Goal: Transaction & Acquisition: Purchase product/service

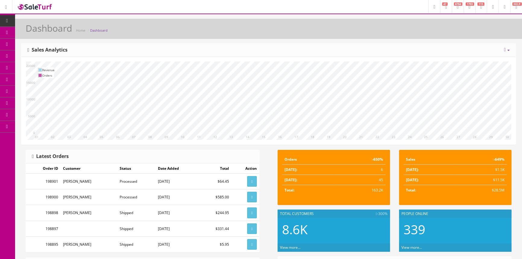
click at [55, 35] on link "Products" at bounding box center [46, 33] width 63 height 12
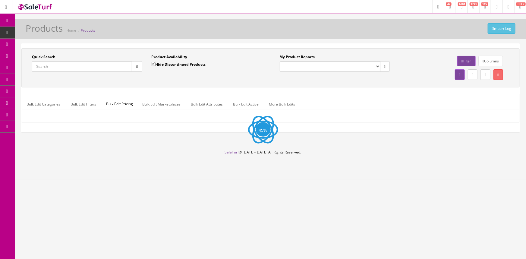
click at [60, 65] on input "Quick Search" at bounding box center [82, 66] width 100 height 11
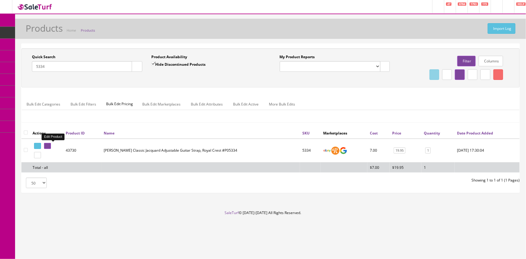
type input "5334"
click at [47, 145] on icon at bounding box center [46, 145] width 1 height 3
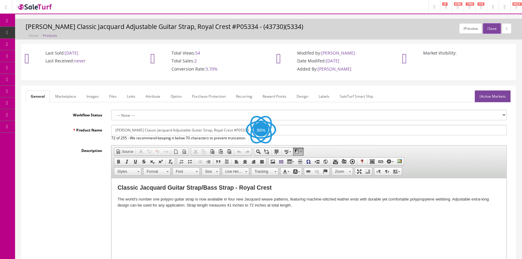
click at [88, 95] on link "Images" at bounding box center [93, 96] width 22 height 12
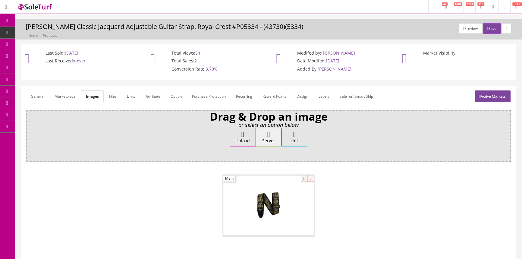
click at [56, 30] on link "Products" at bounding box center [46, 33] width 63 height 12
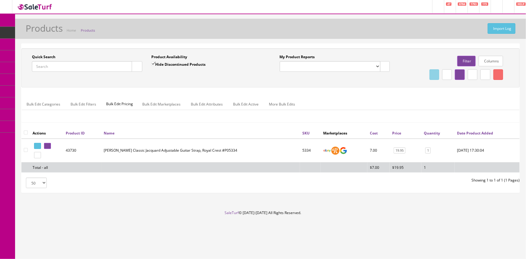
drag, startPoint x: 43, startPoint y: 65, endPoint x: 38, endPoint y: 60, distance: 6.8
click at [43, 65] on input "Quick Search" at bounding box center [82, 66] width 100 height 11
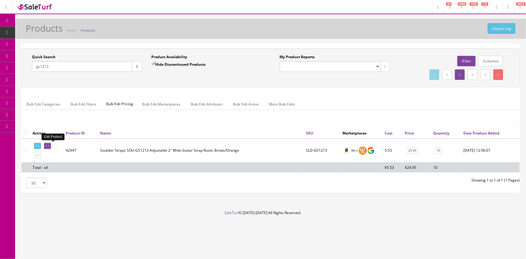
type input "gs1213"
click at [49, 145] on link at bounding box center [47, 146] width 7 height 6
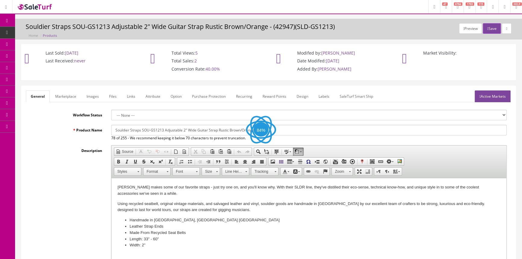
click at [89, 98] on link "Images" at bounding box center [93, 96] width 22 height 12
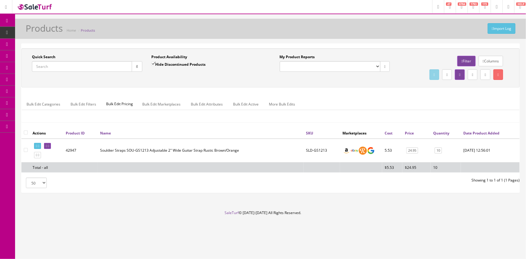
click at [72, 66] on input "Quick Search" at bounding box center [82, 66] width 100 height 11
type input "hjq2-02"
click at [47, 145] on icon at bounding box center [46, 145] width 1 height 3
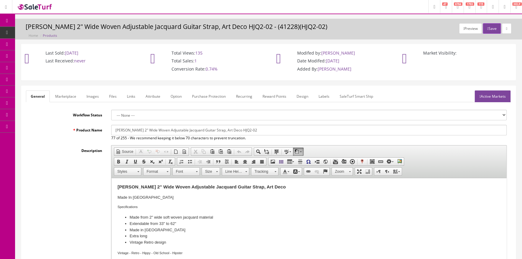
click at [94, 95] on link "Images" at bounding box center [93, 96] width 22 height 12
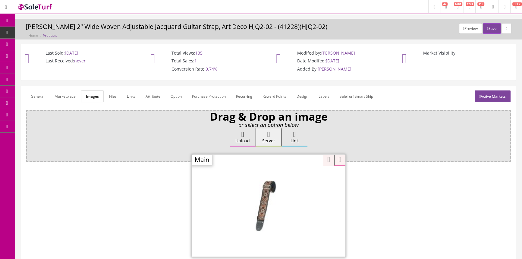
click at [301, 178] on div "Zoom" at bounding box center [269, 205] width 154 height 102
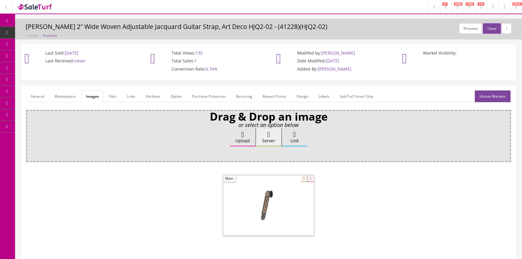
click at [30, 96] on link "General" at bounding box center [37, 96] width 23 height 12
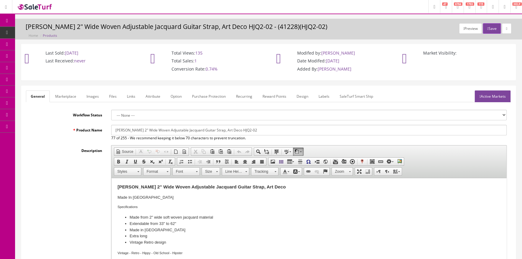
click at [92, 98] on link "Images" at bounding box center [93, 96] width 22 height 12
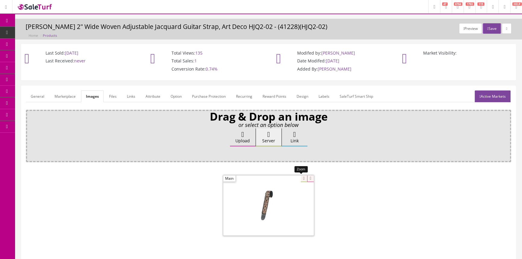
click at [300, 176] on div at bounding box center [268, 205] width 90 height 60
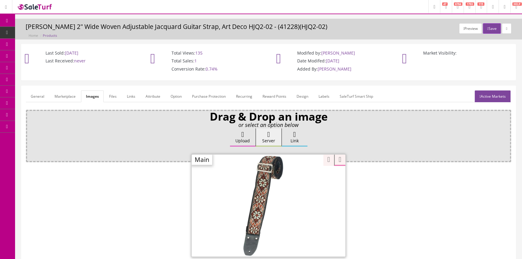
click at [46, 32] on span "Products" at bounding box center [46, 32] width 15 height 5
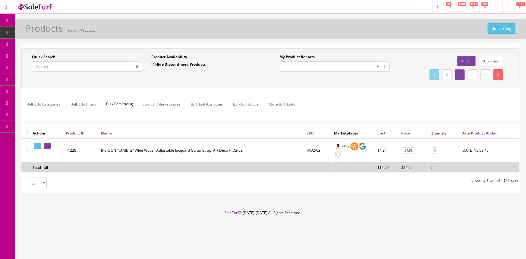
click at [45, 67] on input "Quick Search" at bounding box center [82, 66] width 100 height 11
type input "hp21mn"
click at [47, 146] on icon at bounding box center [46, 145] width 1 height 3
click at [64, 69] on input "hp21mn" at bounding box center [82, 66] width 100 height 11
type input "hp21mn-03"
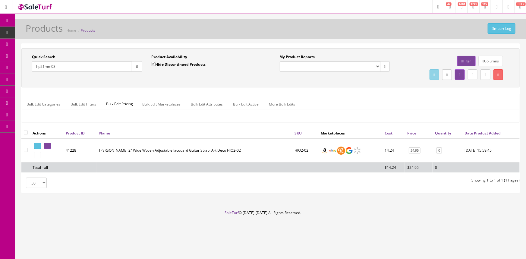
click at [152, 63] on input "Hide Discontinued Products" at bounding box center [153, 64] width 4 height 4
checkbox input "false"
click at [47, 145] on icon at bounding box center [46, 145] width 1 height 3
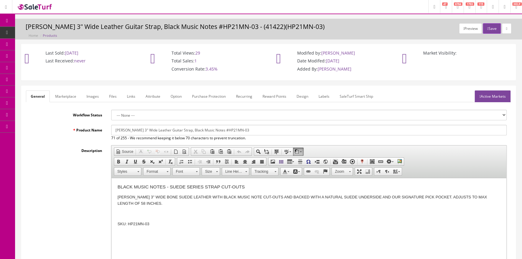
click at [92, 95] on link "Images" at bounding box center [93, 96] width 22 height 12
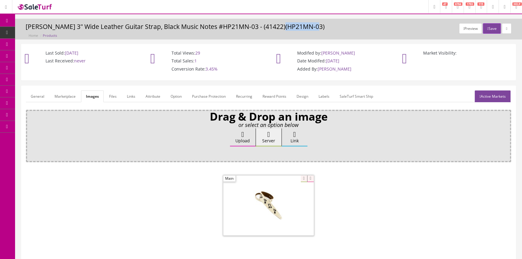
drag, startPoint x: 277, startPoint y: 25, endPoint x: 310, endPoint y: 27, distance: 32.9
click at [310, 27] on h3 "Henry Heller 3" Wide Leather Guitar Strap, Black Music Notes #HP21MN-03 - (4142…" at bounding box center [269, 26] width 486 height 7
copy h3 "HP21MN-03"
click at [39, 92] on link "General" at bounding box center [37, 96] width 23 height 12
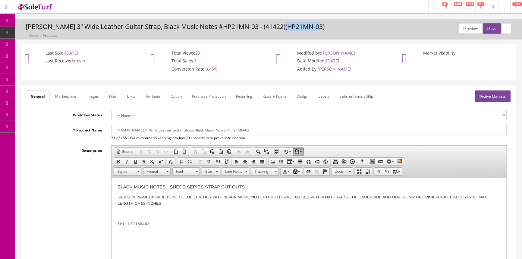
click at [64, 29] on link "Products" at bounding box center [46, 33] width 63 height 12
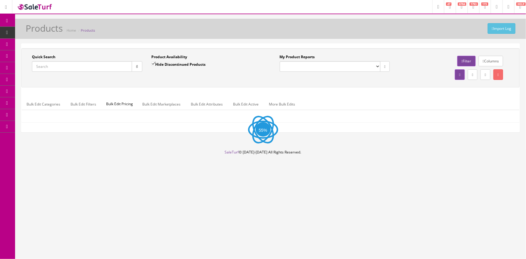
click at [60, 67] on input "Quick Search" at bounding box center [82, 66] width 100 height 11
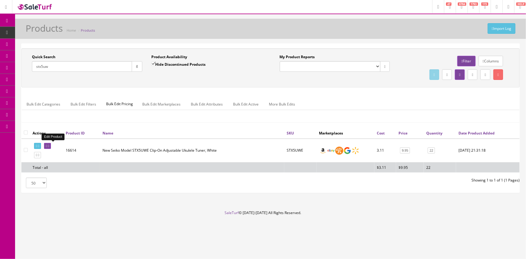
type input "stx5uw"
click at [36, 145] on icon at bounding box center [36, 145] width 1 height 3
click at [49, 145] on link at bounding box center [47, 146] width 7 height 6
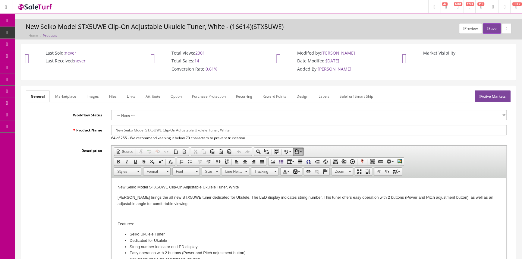
click at [94, 92] on link "Images" at bounding box center [93, 96] width 22 height 12
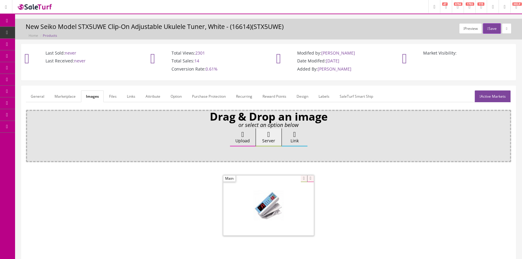
click at [48, 30] on span "Products" at bounding box center [46, 32] width 15 height 5
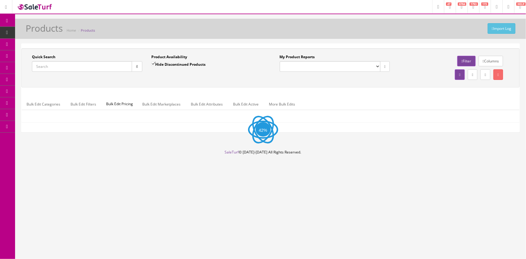
click at [39, 67] on input "Quick Search" at bounding box center [82, 66] width 100 height 11
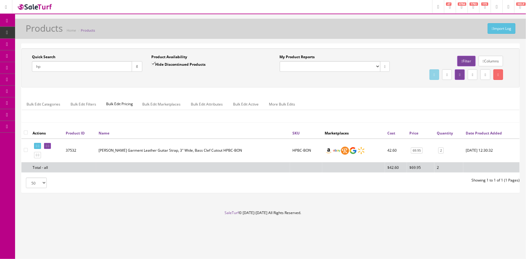
type input "h"
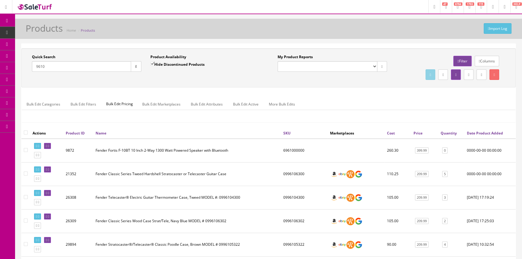
type input "9610"
click at [153, 63] on input "Hide Discontinued Products" at bounding box center [152, 64] width 4 height 4
checkbox input "false"
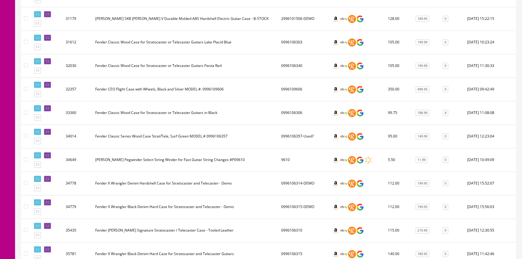
scroll to position [548, 0]
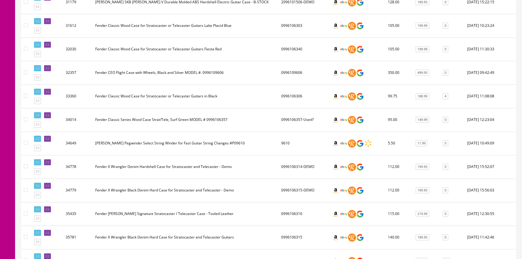
click at [47, 137] on icon at bounding box center [46, 138] width 1 height 3
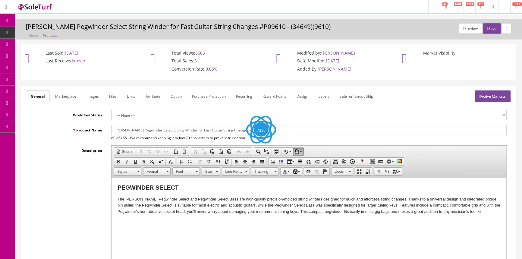
click at [88, 98] on link "Images" at bounding box center [93, 96] width 22 height 12
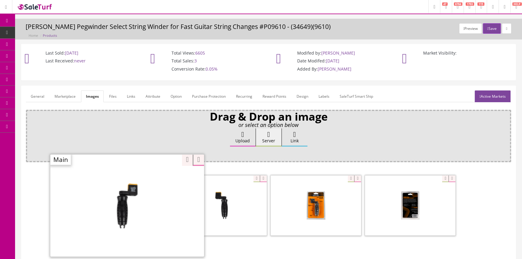
click at [158, 177] on div "Zoom" at bounding box center [127, 205] width 154 height 102
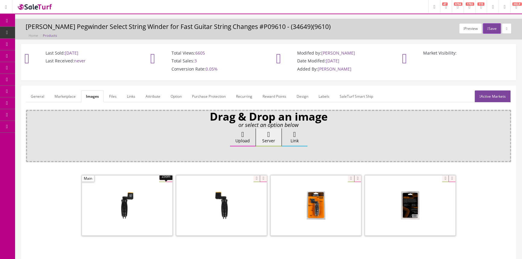
click at [35, 95] on link "General" at bounding box center [37, 96] width 23 height 12
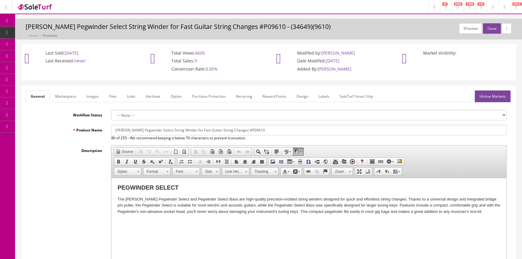
click at [50, 30] on link "Products" at bounding box center [46, 33] width 63 height 12
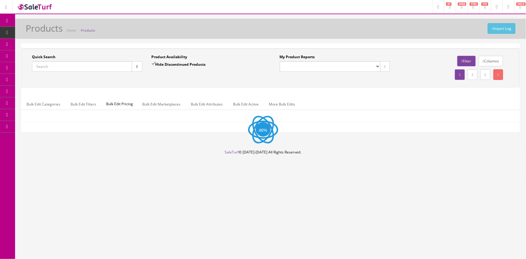
click at [56, 66] on input "Quick Search" at bounding box center [82, 66] width 100 height 11
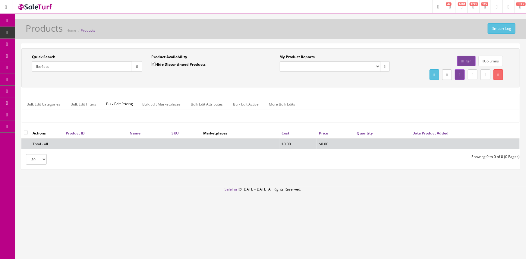
type input "lbq4ebt"
click at [151, 62] on input "Hide Discontinued Products" at bounding box center [153, 64] width 4 height 4
checkbox input "false"
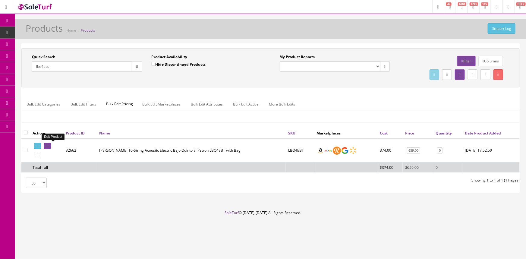
click at [47, 146] on icon at bounding box center [46, 145] width 1 height 3
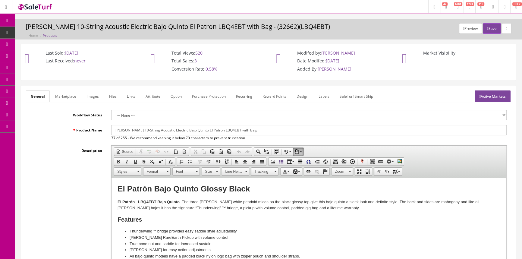
click at [92, 96] on link "Images" at bounding box center [93, 96] width 22 height 12
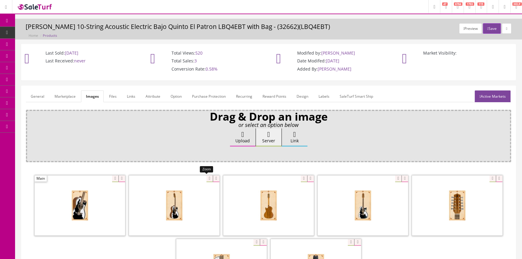
click at [205, 178] on div at bounding box center [174, 205] width 90 height 60
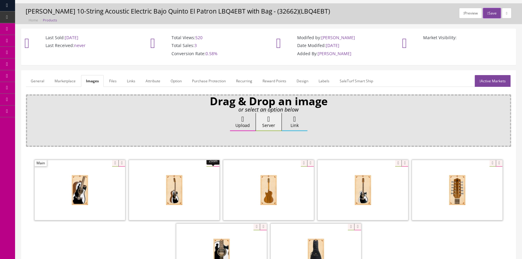
scroll to position [15, 0]
drag, startPoint x: 283, startPoint y: 11, endPoint x: 309, endPoint y: 13, distance: 26.0
click at [309, 13] on h3 "H. Jimenez 10-String Acoustic Electric Bajo Quinto El Patron LBQ4EBT with Bag -…" at bounding box center [269, 11] width 486 height 7
copy h3 "LBQ4EBT"
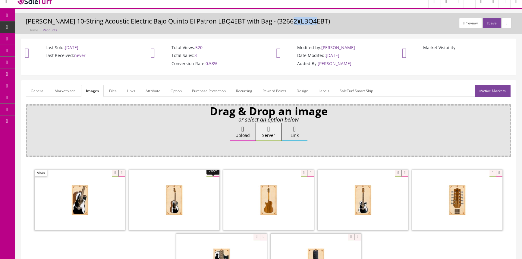
scroll to position [0, 0]
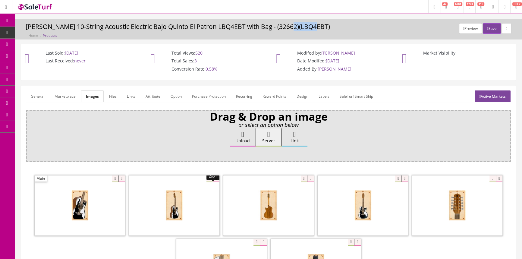
click at [48, 30] on span "Products" at bounding box center [46, 32] width 15 height 5
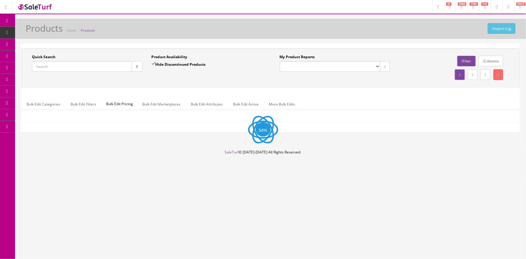
click at [49, 66] on input "Quick Search" at bounding box center [82, 66] width 100 height 11
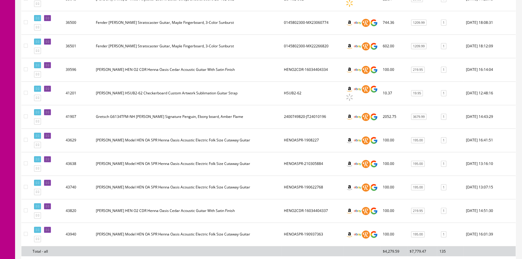
scroll to position [301, 0]
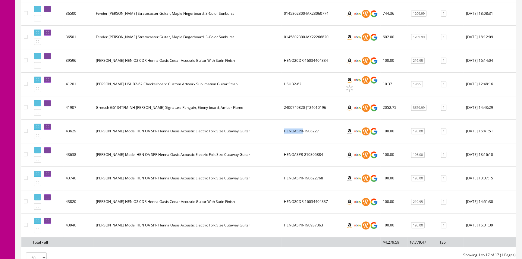
drag, startPoint x: 281, startPoint y: 129, endPoint x: 299, endPoint y: 129, distance: 18.4
click at [299, 129] on td "HENOASPR-1908227" at bounding box center [311, 130] width 61 height 23
copy td "HENOASPR"
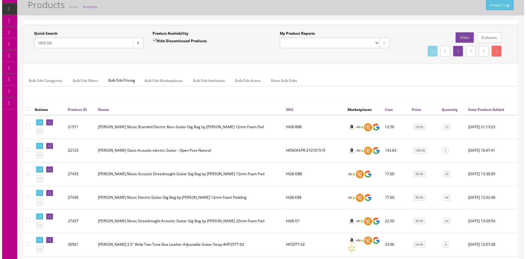
scroll to position [0, 0]
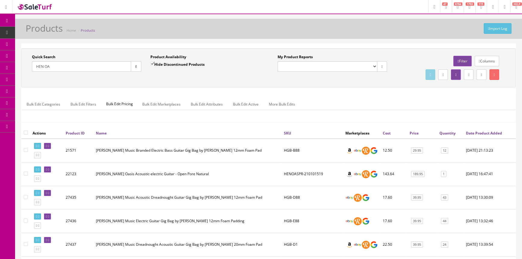
drag, startPoint x: 62, startPoint y: 67, endPoint x: 33, endPoint y: 59, distance: 29.7
click at [33, 59] on div "Quick Search HEN OA" at bounding box center [86, 62] width 109 height 17
type input "V100MU"
click at [135, 65] on icon "button" at bounding box center [136, 67] width 2 height 4
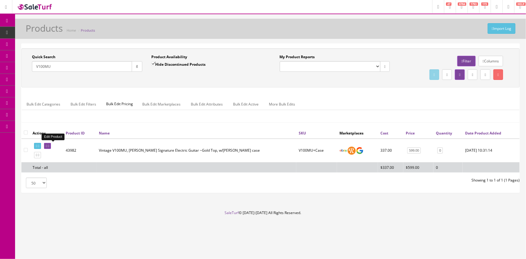
click at [51, 144] on link at bounding box center [47, 146] width 7 height 6
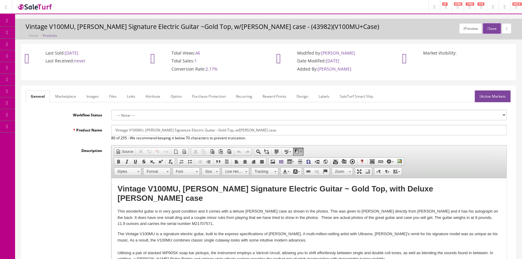
click at [92, 93] on link "Images" at bounding box center [93, 96] width 22 height 12
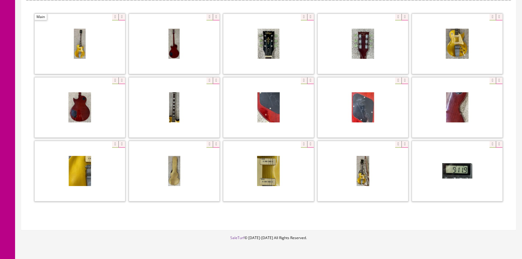
scroll to position [152, 0]
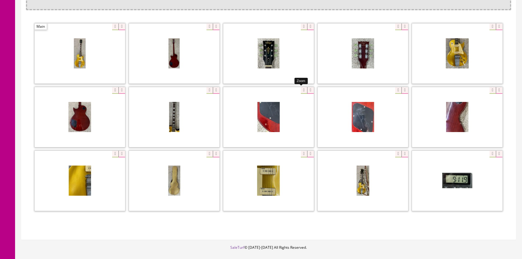
click at [301, 89] on div at bounding box center [268, 117] width 90 height 60
click at [396, 152] on div at bounding box center [362, 180] width 90 height 60
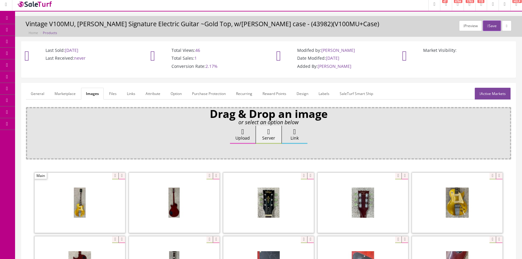
scroll to position [0, 0]
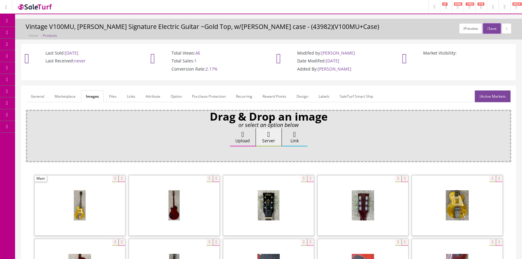
click at [62, 30] on link "Products" at bounding box center [46, 33] width 63 height 12
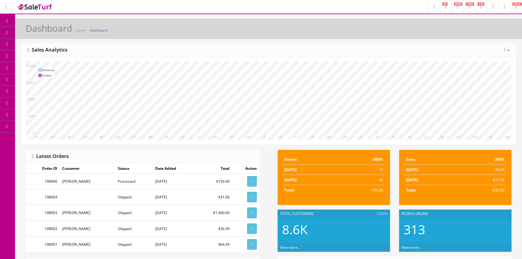
click at [48, 32] on span "Products" at bounding box center [43, 32] width 15 height 5
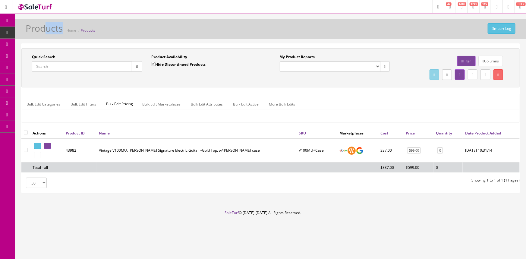
click at [48, 39] on div "Import Log Products Home Products" at bounding box center [270, 29] width 511 height 20
click at [49, 67] on input "Quick Search" at bounding box center [82, 66] width 100 height 11
type input "TAT34"
click at [152, 63] on input "Hide Discontinued Products" at bounding box center [153, 64] width 4 height 4
checkbox input "false"
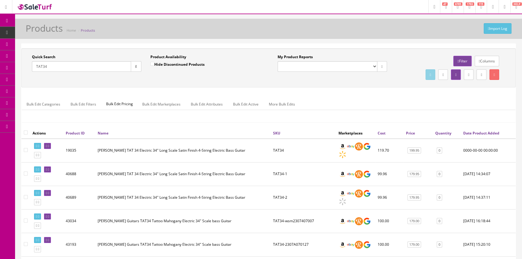
click at [86, 67] on input "TAT34" at bounding box center [81, 66] width 99 height 11
type input "T"
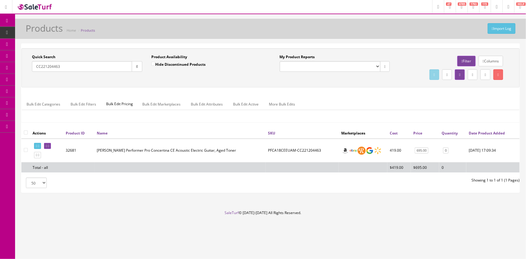
click at [63, 66] on input "CC221204463" at bounding box center [82, 66] width 100 height 11
paste input "[PERSON_NAME] Performer Pro Concert Thinline CE"
click at [138, 67] on button "button" at bounding box center [137, 66] width 11 height 11
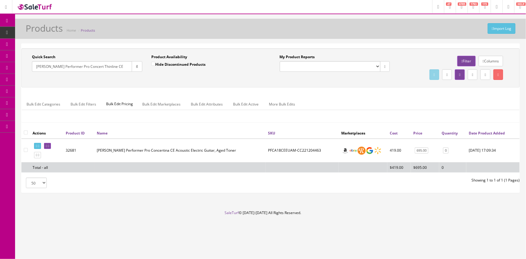
click at [140, 78] on div "Quick Search Breedlove Performer Pro Concert Thinline CE Date From Product Avai…" at bounding box center [270, 67] width 495 height 27
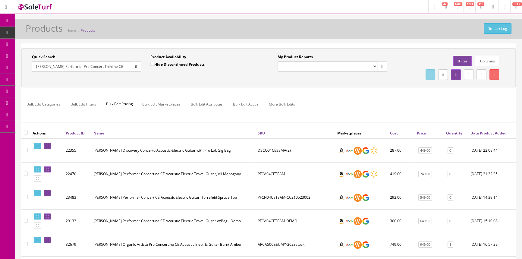
click at [123, 63] on input "Breedlove Performer Pro Concert Thinline CE" at bounding box center [81, 66] width 99 height 11
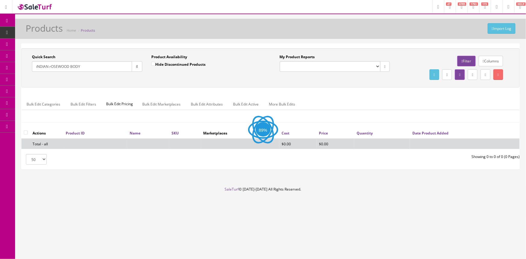
type input "iNDIAN rOSEWOOD BODY"
click at [176, 72] on div "Product Availability Hide Discontinued Products Date To" at bounding box center [206, 65] width 119 height 22
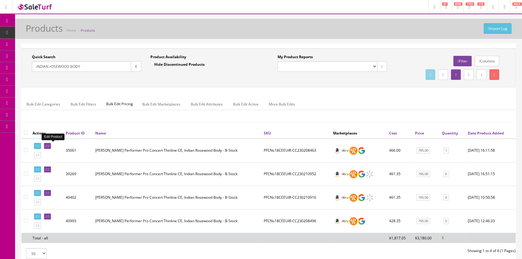
click at [49, 144] on icon at bounding box center [48, 145] width 1 height 3
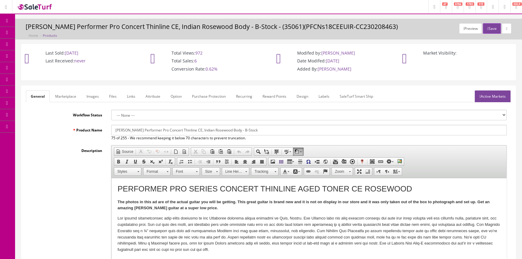
click at [93, 96] on link "Images" at bounding box center [93, 96] width 22 height 12
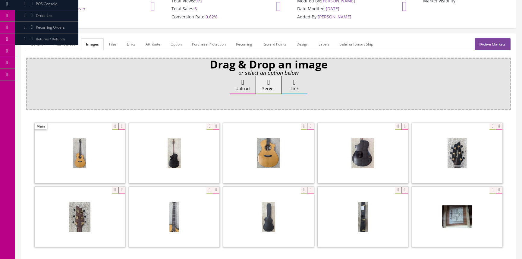
scroll to position [109, 0]
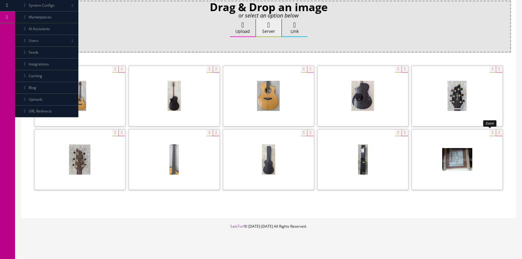
click at [486, 133] on div at bounding box center [457, 159] width 90 height 60
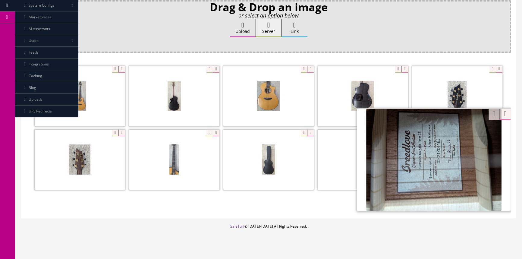
click at [492, 112] on div "Zoom" at bounding box center [268, 128] width 485 height 127
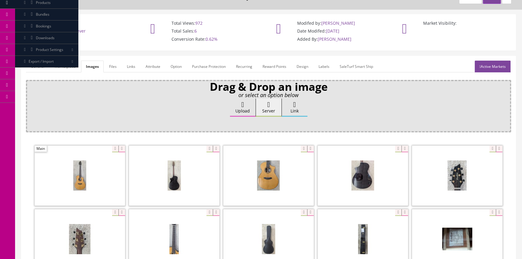
scroll to position [0, 0]
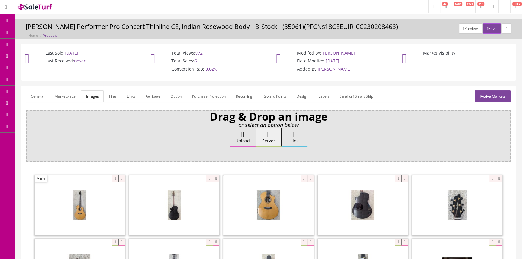
click at [38, 94] on link "General" at bounding box center [37, 96] width 23 height 12
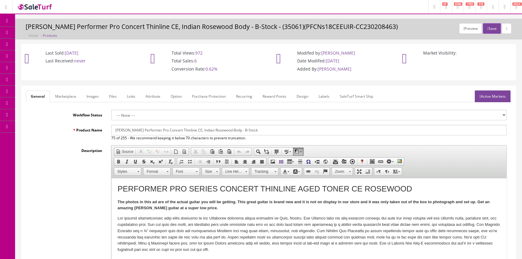
click at [64, 92] on link "Marketplace" at bounding box center [65, 96] width 31 height 12
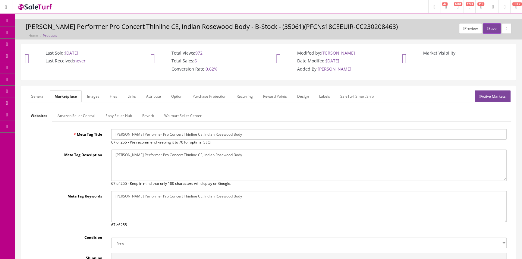
click at [36, 94] on link "General" at bounding box center [37, 96] width 23 height 12
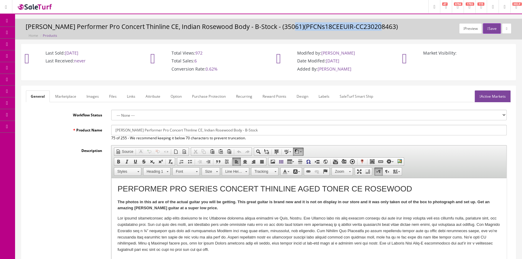
drag, startPoint x: 286, startPoint y: 25, endPoint x: 373, endPoint y: 28, distance: 86.2
click at [373, 28] on h3 "Breedlove Performer Pro Concert Thinline CE, Indian Rosewood Body - B-Stock - (…" at bounding box center [269, 26] width 486 height 7
click at [304, 12] on header "Research Trends Trending on Ebay Google Trends Amazon Insights (Login Before Cl…" at bounding box center [261, 7] width 522 height 14
drag, startPoint x: 286, startPoint y: 26, endPoint x: 373, endPoint y: 24, distance: 87.7
click at [373, 24] on h3 "Breedlove Performer Pro Concert Thinline CE, Indian Rosewood Body - B-Stock - (…" at bounding box center [269, 26] width 486 height 7
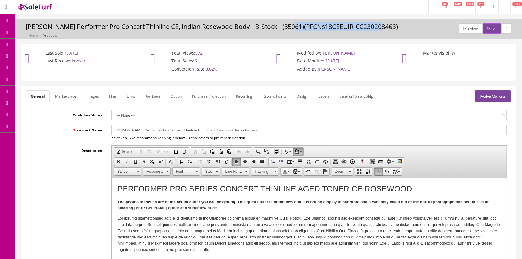
copy h3 "PFCNs18CEEUIR-CC230208463"
click at [53, 53] on link "POS Console" at bounding box center [46, 56] width 63 height 12
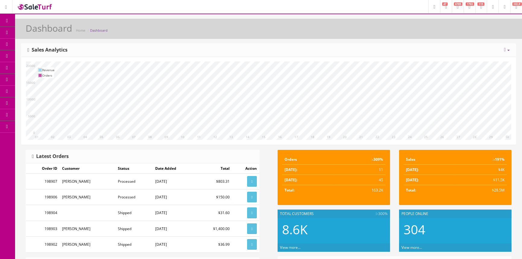
click at [63, 55] on link "POS Console" at bounding box center [46, 56] width 63 height 12
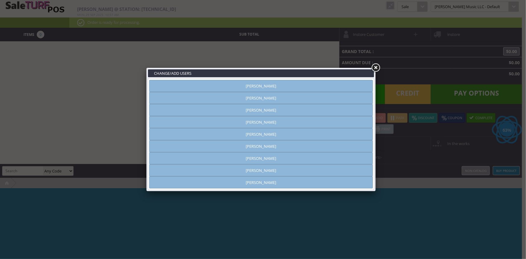
type input "amber helgren"
click at [190, 86] on link "[PERSON_NAME]" at bounding box center [260, 86] width 223 height 12
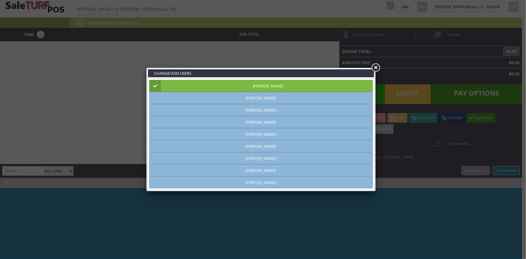
click at [377, 67] on link at bounding box center [375, 67] width 11 height 11
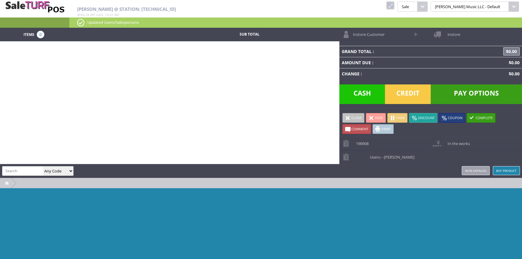
paste input "PFCNs18CEEUIR-CC230208463"
type input "PFCNs18CEEUIR-CC230208463"
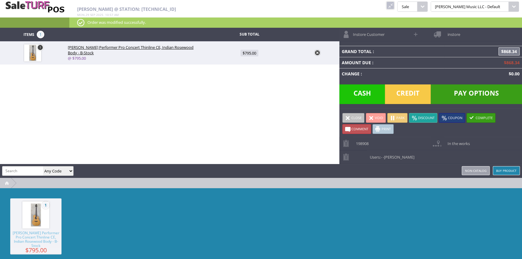
click at [250, 52] on span "$795.00" at bounding box center [249, 53] width 18 height 7
type input "795"
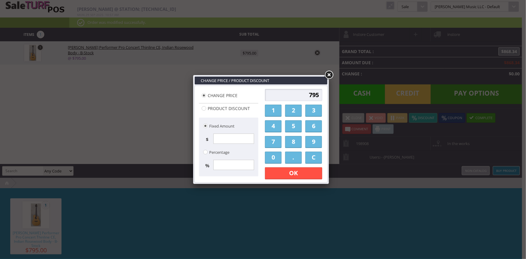
click at [288, 98] on input "795" at bounding box center [293, 95] width 57 height 12
type input "5"
type input "699.99"
drag, startPoint x: 282, startPoint y: 175, endPoint x: 283, endPoint y: 167, distance: 7.6
click at [282, 174] on link "OK" at bounding box center [293, 173] width 57 height 12
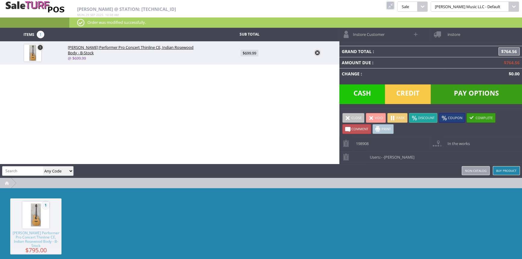
click at [416, 34] on span at bounding box center [415, 34] width 7 height 7
select select "6"
select select "1"
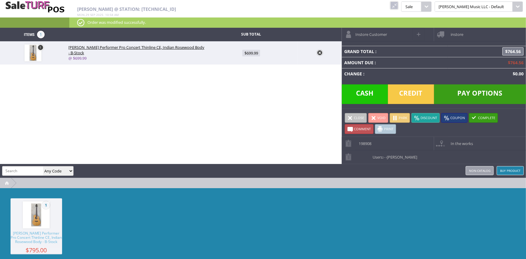
select select "6"
select select "1"
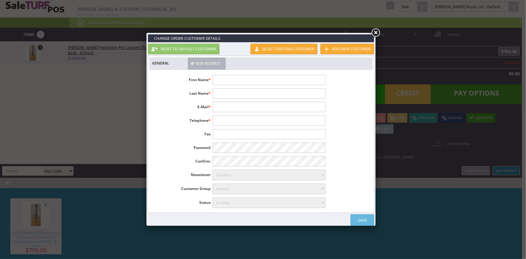
drag, startPoint x: 310, startPoint y: 81, endPoint x: 316, endPoint y: 75, distance: 9.4
click at [310, 81] on input "text" at bounding box center [268, 80] width 113 height 10
type input "Casey"
type input "Steele"
type input "trever.fast5@yahoo.com"
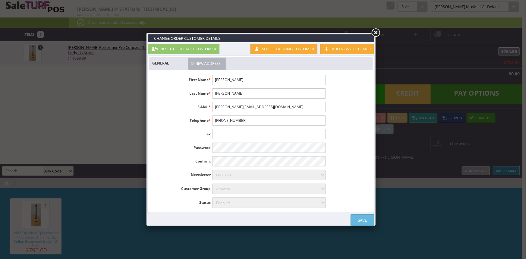
type input "817-875-9962"
click at [362, 215] on link "Save" at bounding box center [361, 219] width 23 height 11
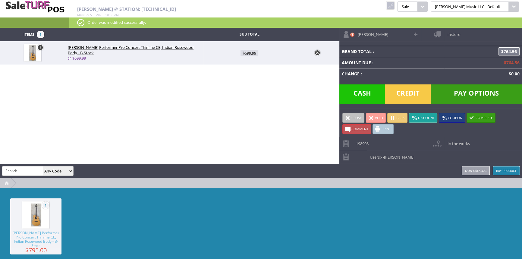
click at [447, 34] on span "instore" at bounding box center [452, 32] width 16 height 9
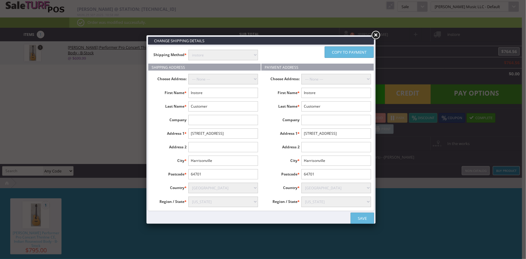
click at [208, 53] on select "instore Free Shipping (2-7days) ($0) Per Item Shipping ($1) text_description ($…" at bounding box center [223, 55] width 70 height 11
select select "free.free"
click at [188, 50] on select "instore Free Shipping (2-7days) ($0) Per Item Shipping ($1) text_description ($…" at bounding box center [223, 55] width 70 height 11
click at [214, 96] on input "Instore" at bounding box center [223, 93] width 70 height 10
type input "I"
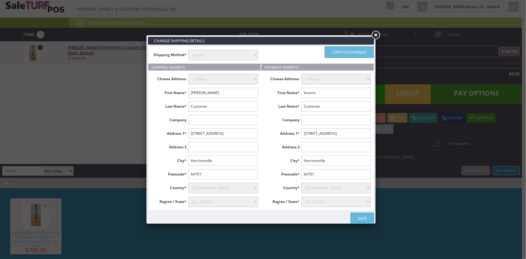
type input "Casey"
type input "Steele"
type input "13075 East Gonzalez St"
type input "Dewey"
type input "86327"
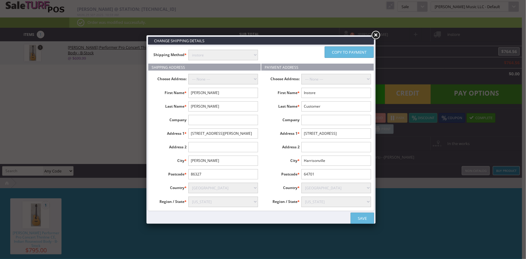
click at [244, 202] on select "Alabama Alaska American Samoa Arizona Arkansas Armed Forces Africa Armed Forces…" at bounding box center [223, 201] width 70 height 11
select select "3616"
click at [188, 196] on select "Alabama Alaska American Samoa Arizona Arkansas Armed Forces Africa Armed Forces…" at bounding box center [223, 201] width 70 height 11
click at [343, 51] on link "Copy to payment" at bounding box center [348, 51] width 49 height 11
type input "Casey"
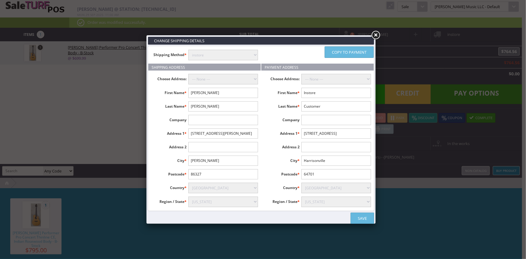
type input "Steele"
type input "13075 East Gonzalez St"
type input "Dewey"
type input "86327"
select select "3616"
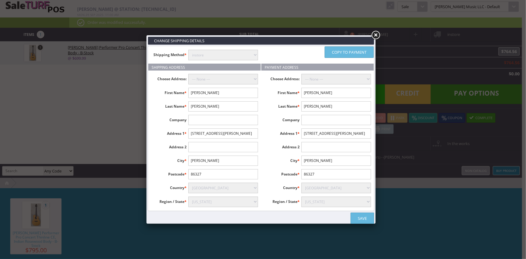
click at [353, 219] on link "Save" at bounding box center [361, 217] width 23 height 11
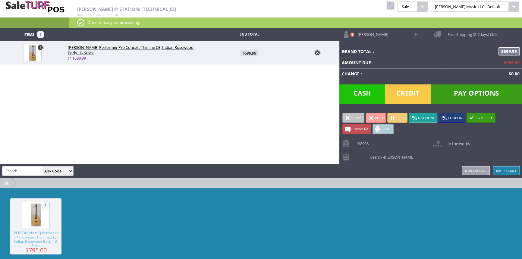
click at [462, 95] on span "Pay Options" at bounding box center [475, 94] width 91 height 20
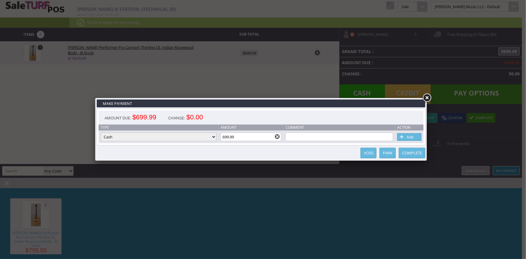
click at [211, 135] on select "Cash Credit Card Cheque or Money Order" at bounding box center [159, 137] width 116 height 8
select select "credit_card"
click at [101, 133] on select "Cash Credit Card Cheque or Money Order" at bounding box center [159, 137] width 116 height 8
click at [415, 136] on link "Add" at bounding box center [409, 137] width 24 height 8
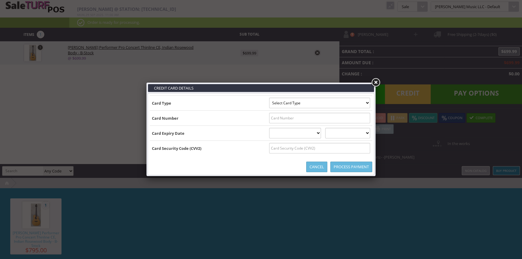
click at [366, 102] on select "Select Card Type Visa MasterCard Discover Card American Express Maestro Solo" at bounding box center [319, 103] width 101 height 11
click at [363, 107] on select "Select Card Type Visa MasterCard Discover Card American Express Maestro Solo" at bounding box center [319, 103] width 101 height 11
select select "VISA"
click at [269, 98] on select "Select Card Type Visa MasterCard Discover Card American Express Maestro Solo" at bounding box center [319, 103] width 101 height 11
click at [363, 117] on input "text" at bounding box center [319, 118] width 101 height 11
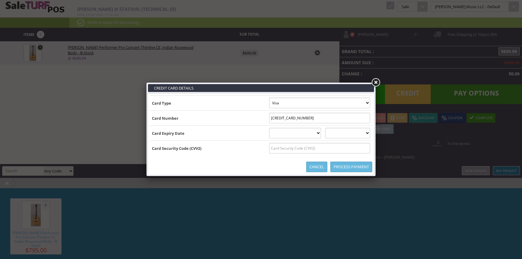
type input "4147202496563998"
click at [305, 135] on select "01 January 02 February 03 March 04 April 05 May 06 June 07 July 08 August 09 Se…" at bounding box center [295, 133] width 52 height 11
select select "07"
click at [269, 128] on select "01 January 02 February 03 March 04 April 05 May 06 June 07 July 08 August 09 Se…" at bounding box center [295, 133] width 52 height 11
click at [349, 136] on select "2025 2026 2027 2028 2029 2030 2031 2032 2033 2034 2035" at bounding box center [347, 133] width 45 height 11
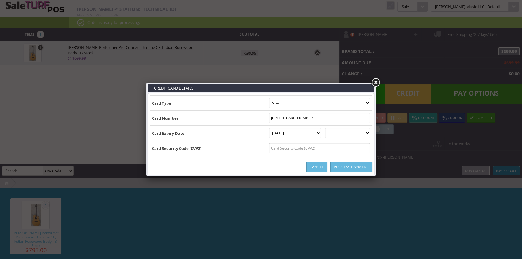
select select "2026"
click at [331, 128] on select "2025 2026 2027 2028 2029 2030 2031 2032 2033 2034 2035" at bounding box center [347, 133] width 45 height 11
click at [345, 150] on input "text" at bounding box center [319, 148] width 101 height 11
type input "465"
click at [343, 165] on link "Process Payment" at bounding box center [351, 166] width 42 height 11
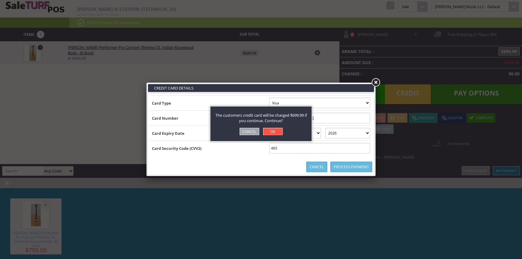
click at [273, 132] on link "OK" at bounding box center [273, 131] width 20 height 7
select select "cash"
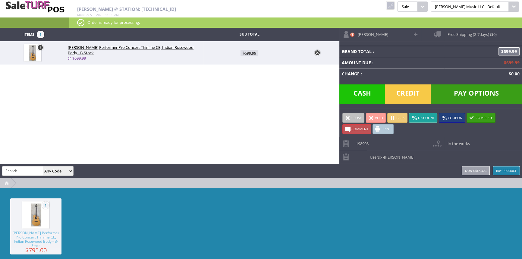
type input "0"
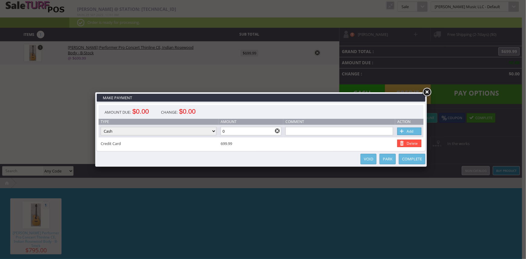
click at [413, 159] on link "Complete" at bounding box center [411, 159] width 27 height 11
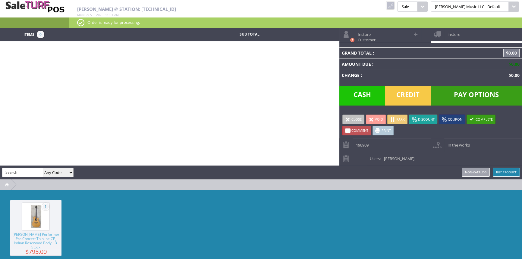
click at [394, 5] on link at bounding box center [390, 6] width 8 height 8
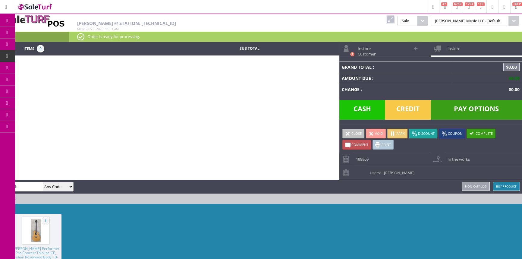
click at [51, 66] on span "Order List" at bounding box center [45, 67] width 18 height 5
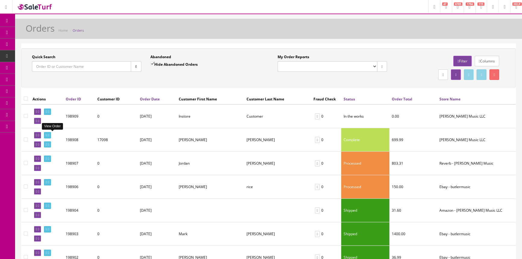
click at [47, 134] on icon at bounding box center [46, 134] width 1 height 3
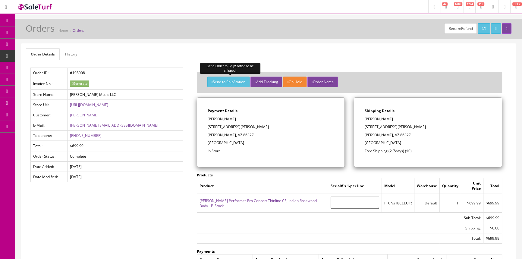
click at [224, 78] on button "Send to ShipStation" at bounding box center [228, 82] width 42 height 11
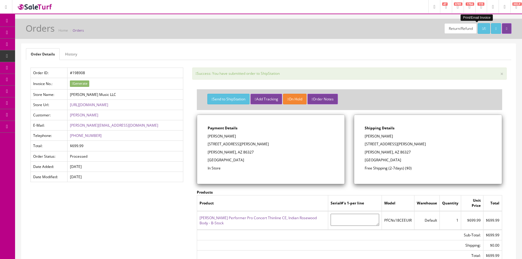
click at [484, 29] on icon at bounding box center [484, 29] width 1 height 4
click at [46, 33] on span "Products" at bounding box center [43, 32] width 15 height 5
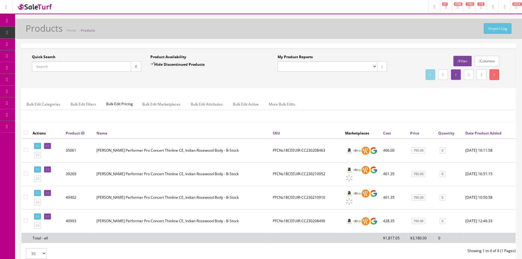
click at [108, 65] on input "Quick Search" at bounding box center [81, 66] width 99 height 11
type input "rr-41e"
